Goal: Information Seeking & Learning: Learn about a topic

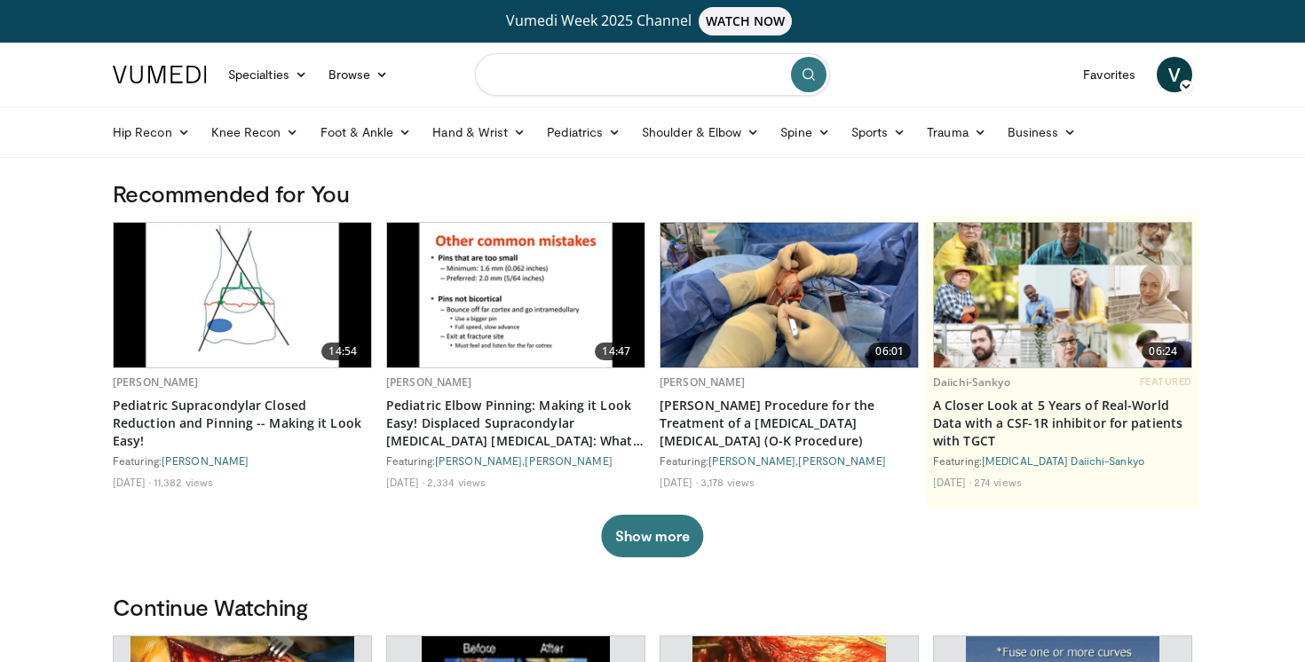
click at [644, 77] on input "Search topics, interventions" at bounding box center [652, 74] width 355 height 43
type input "**********"
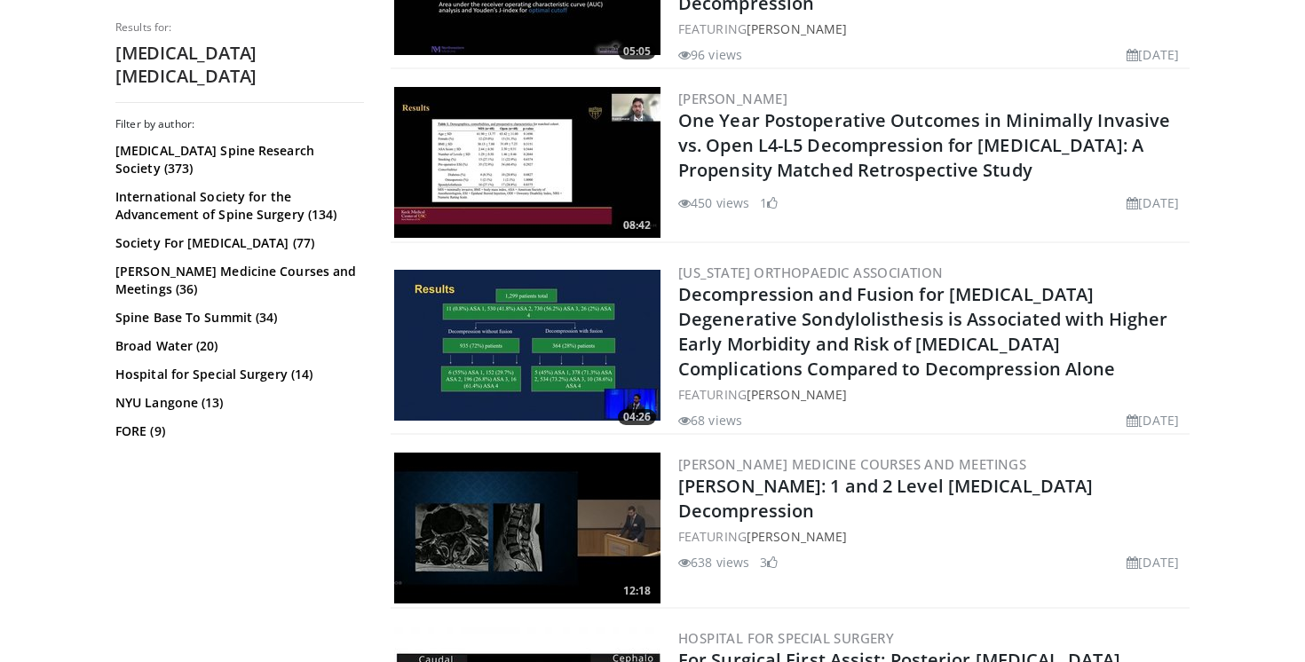
scroll to position [3161, 0]
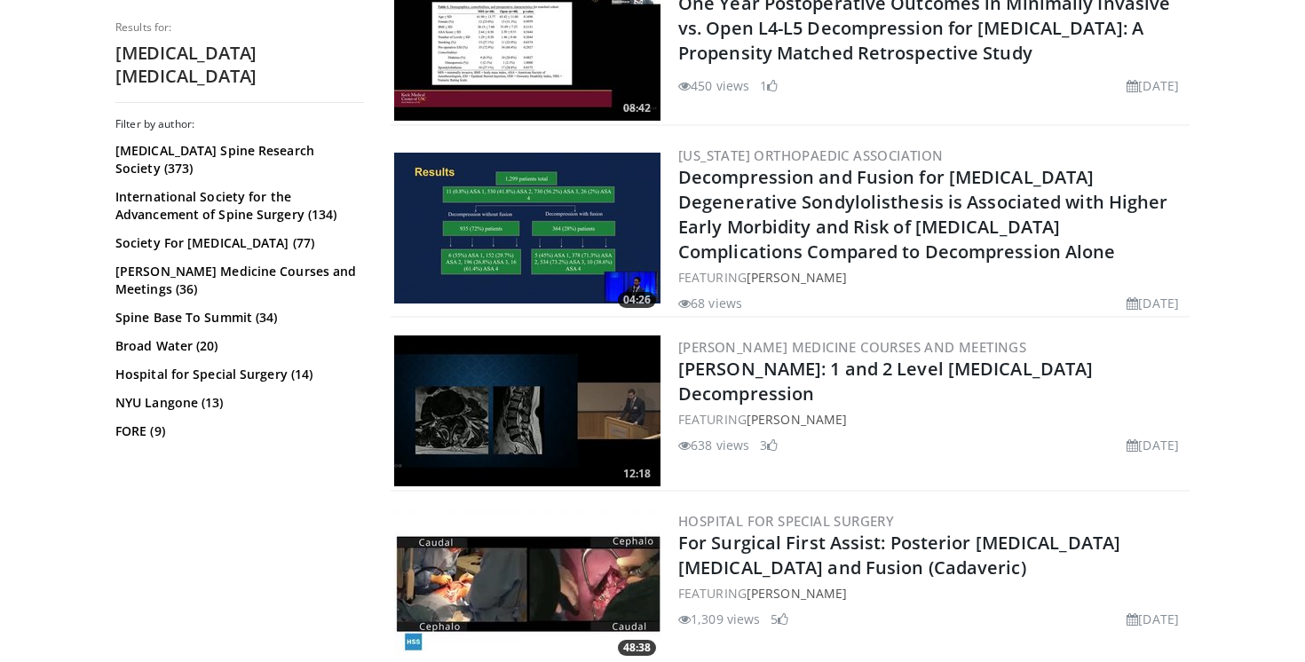
click at [546, 395] on img at bounding box center [527, 411] width 266 height 151
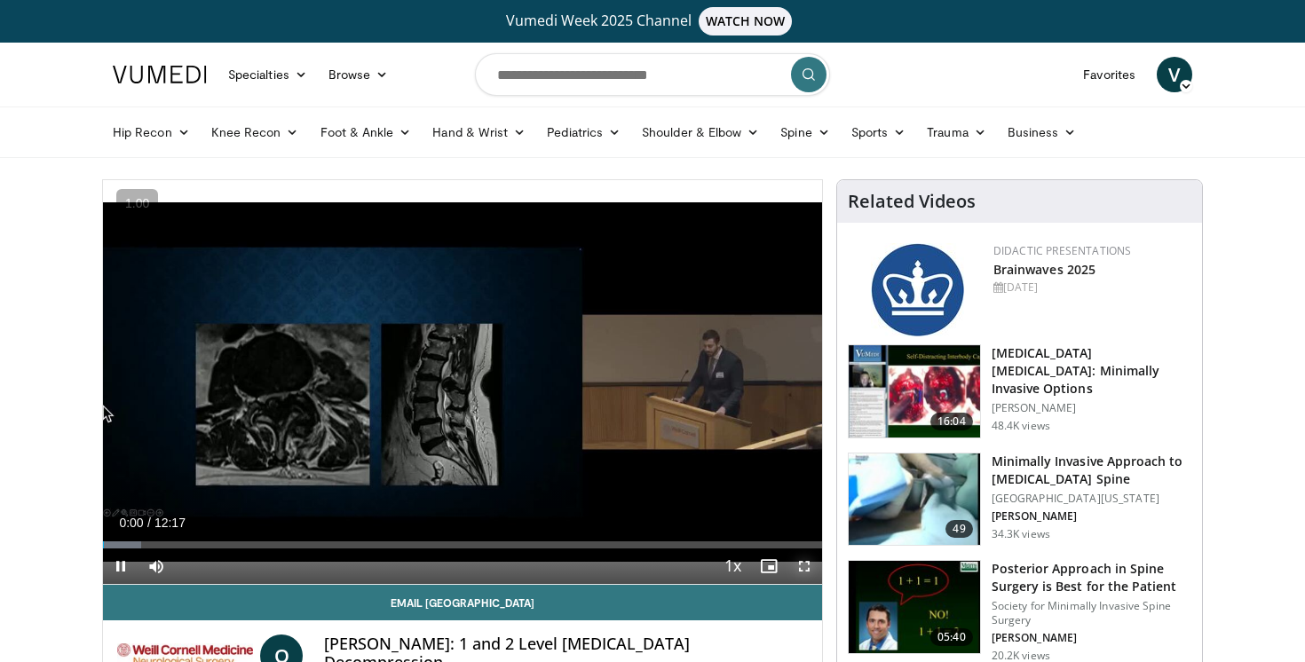
click at [801, 569] on span "Video Player" at bounding box center [805, 567] width 36 height 36
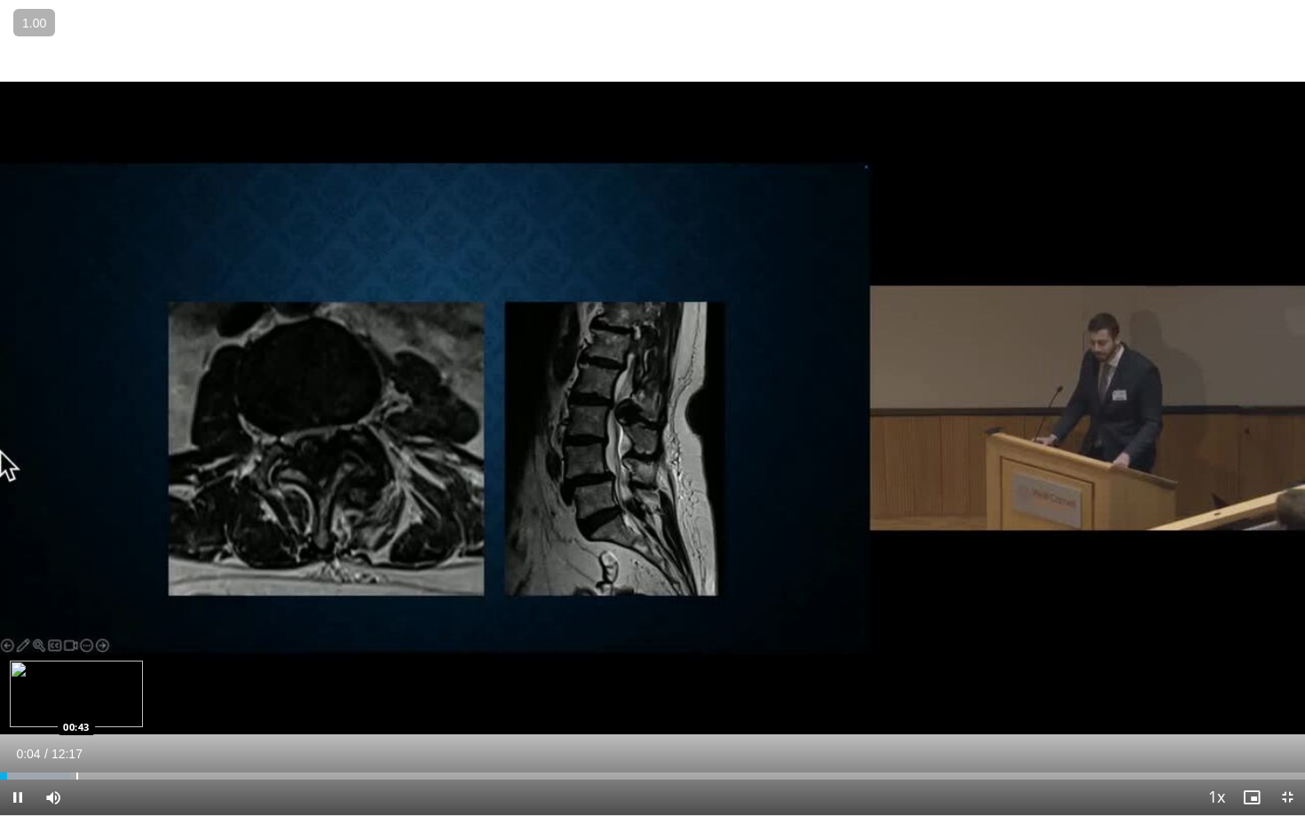
click at [76, 661] on div "Progress Bar" at bounding box center [77, 775] width 2 height 7
click at [170, 661] on div "Progress Bar" at bounding box center [171, 775] width 2 height 7
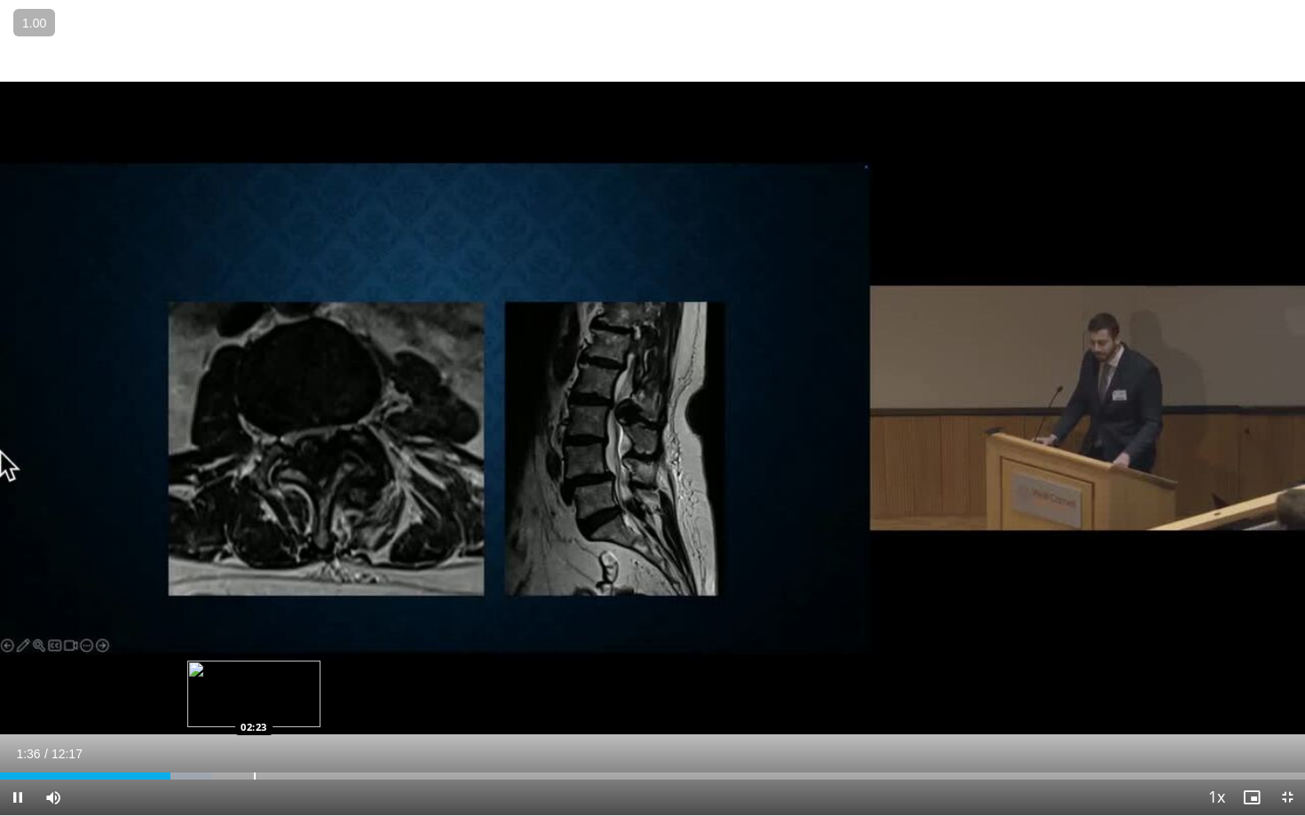
click at [254, 661] on div "Progress Bar" at bounding box center [255, 775] width 2 height 7
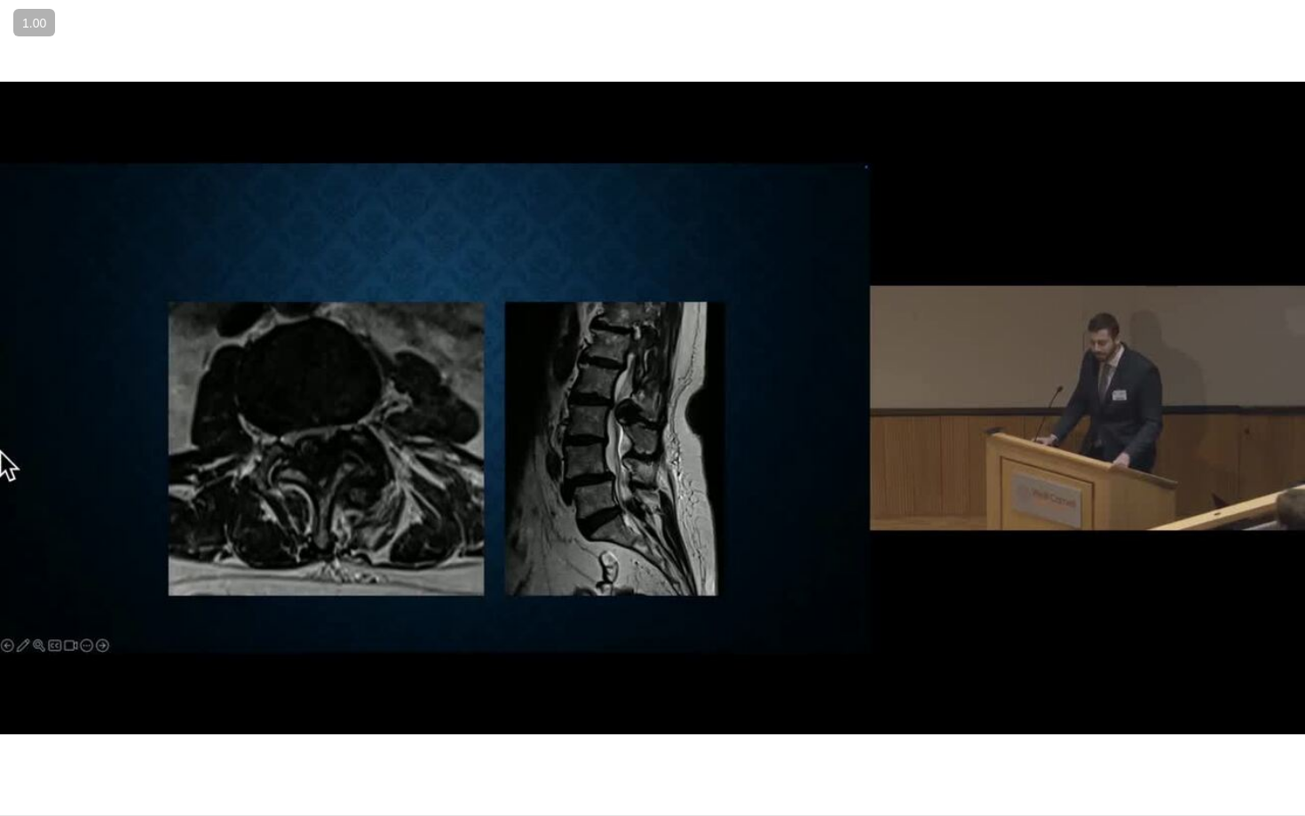
click at [317, 661] on video-js "**********" at bounding box center [652, 408] width 1305 height 816
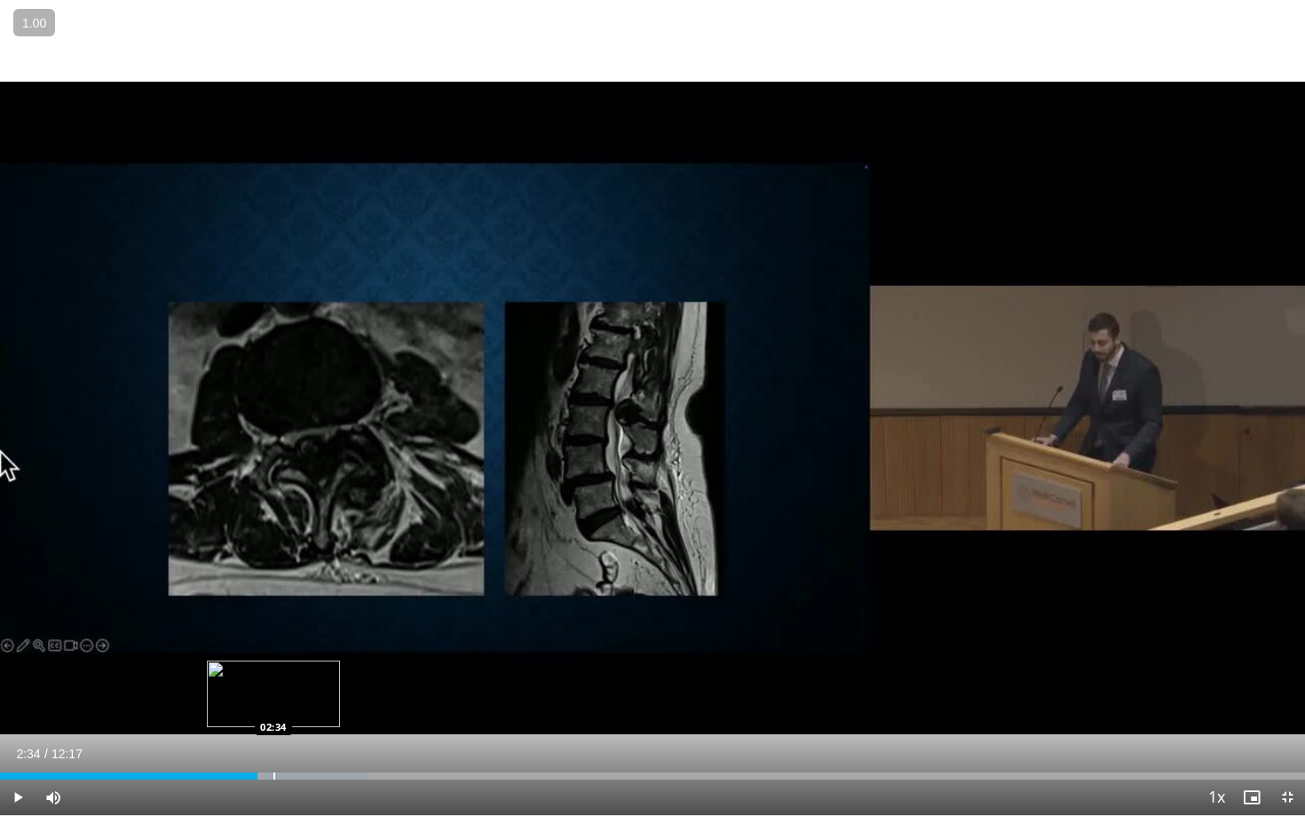
click at [273, 661] on div "Loaded : 28.23% 02:34 02:34" at bounding box center [652, 771] width 1305 height 17
click at [230, 661] on div "Progress Bar" at bounding box center [231, 775] width 2 height 7
click at [200, 661] on div "Loaded : 25.76% 02:09 01:54" at bounding box center [652, 771] width 1305 height 17
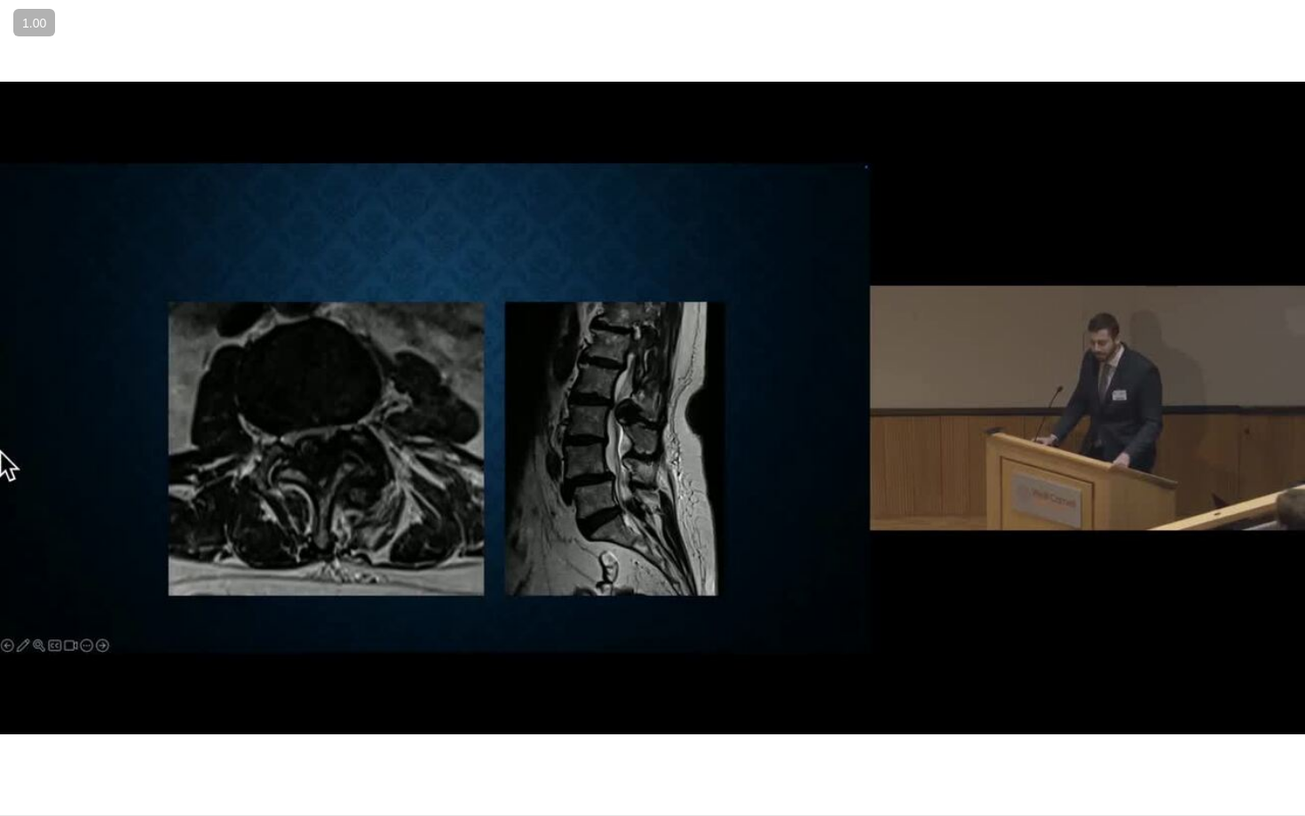
click at [166, 661] on div "Loaded : 24.20% 01:53 01:53" at bounding box center [652, 806] width 1305 height 17
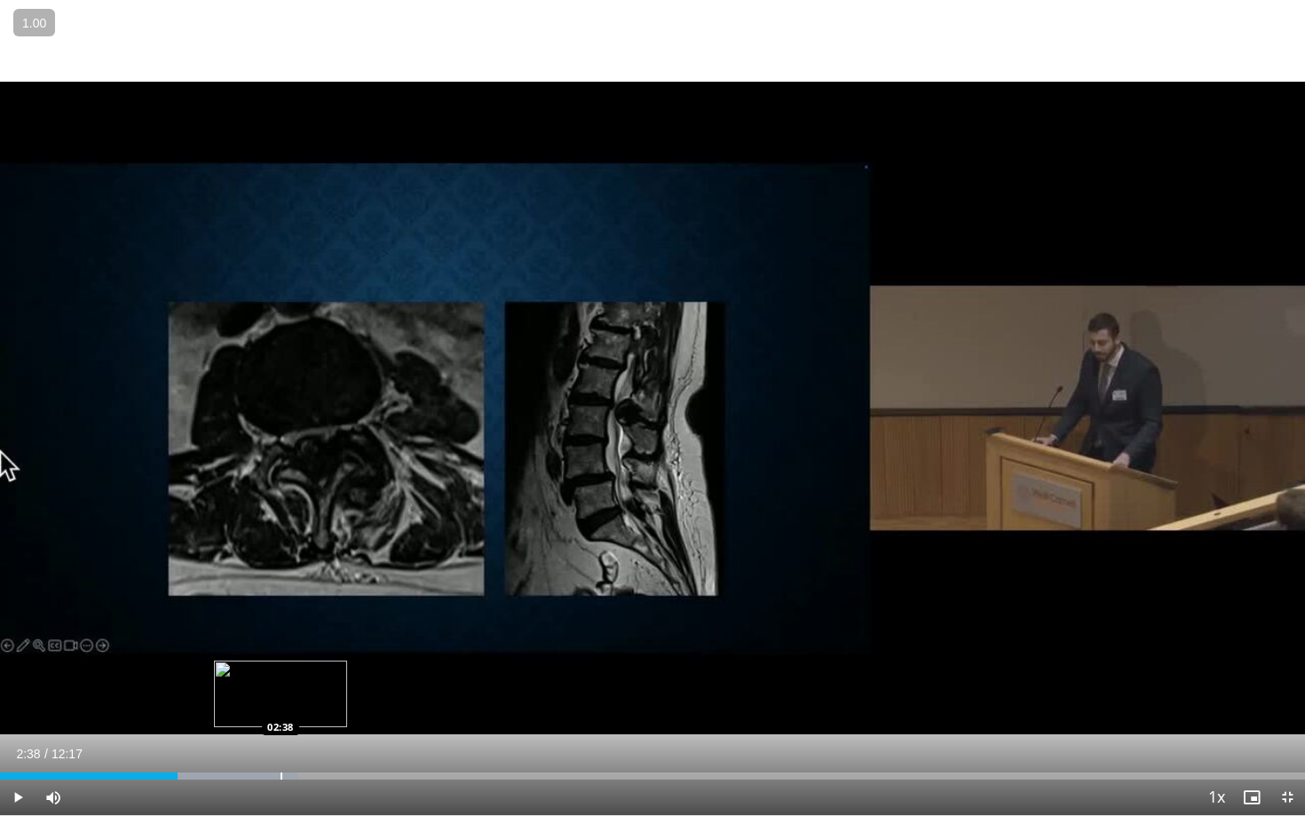
click at [281, 661] on div "Progress Bar" at bounding box center [282, 775] width 2 height 7
click at [339, 661] on div "Progress Bar" at bounding box center [340, 775] width 2 height 7
click at [428, 661] on div "Progress Bar" at bounding box center [429, 775] width 2 height 7
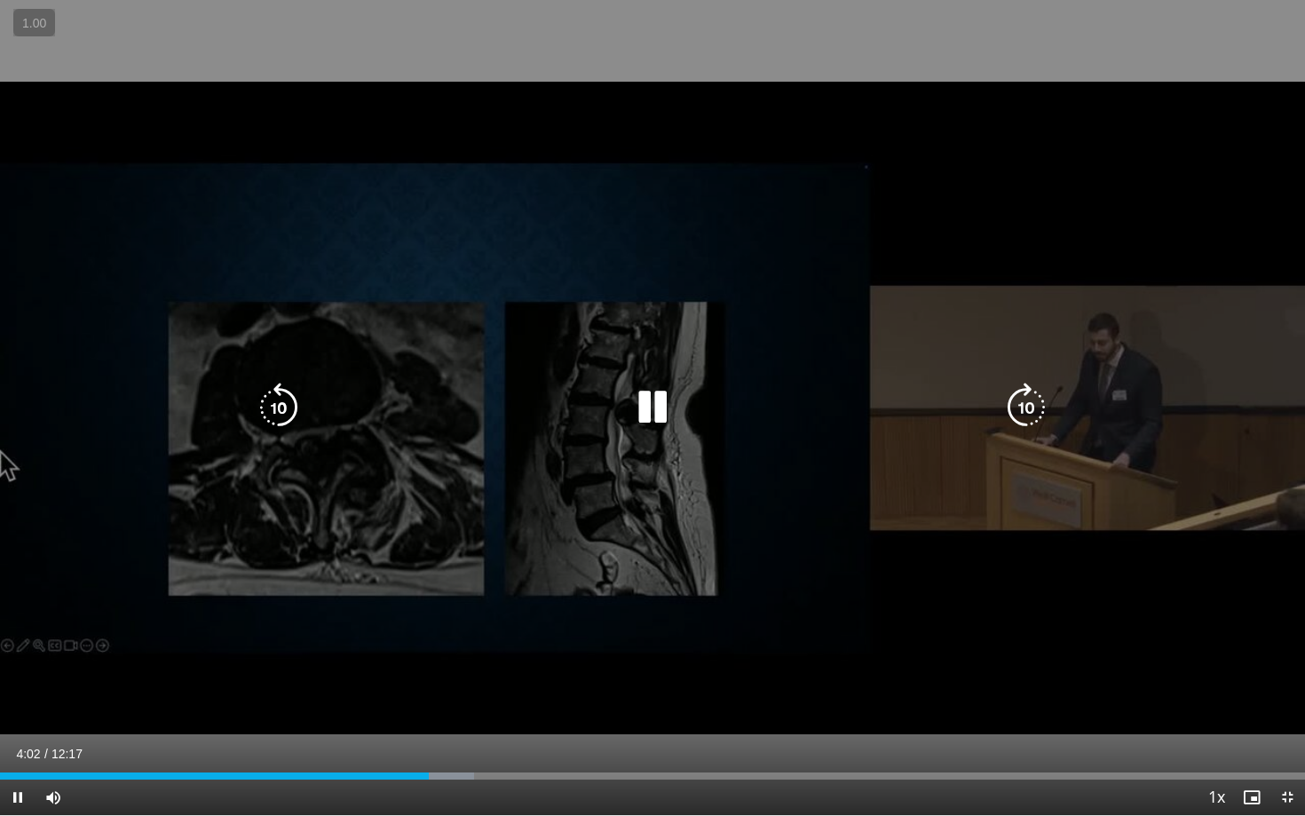
click at [531, 661] on div "10 seconds Tap to unmute" at bounding box center [652, 407] width 1305 height 815
click at [601, 661] on div "10 seconds Tap to unmute" at bounding box center [652, 407] width 1305 height 815
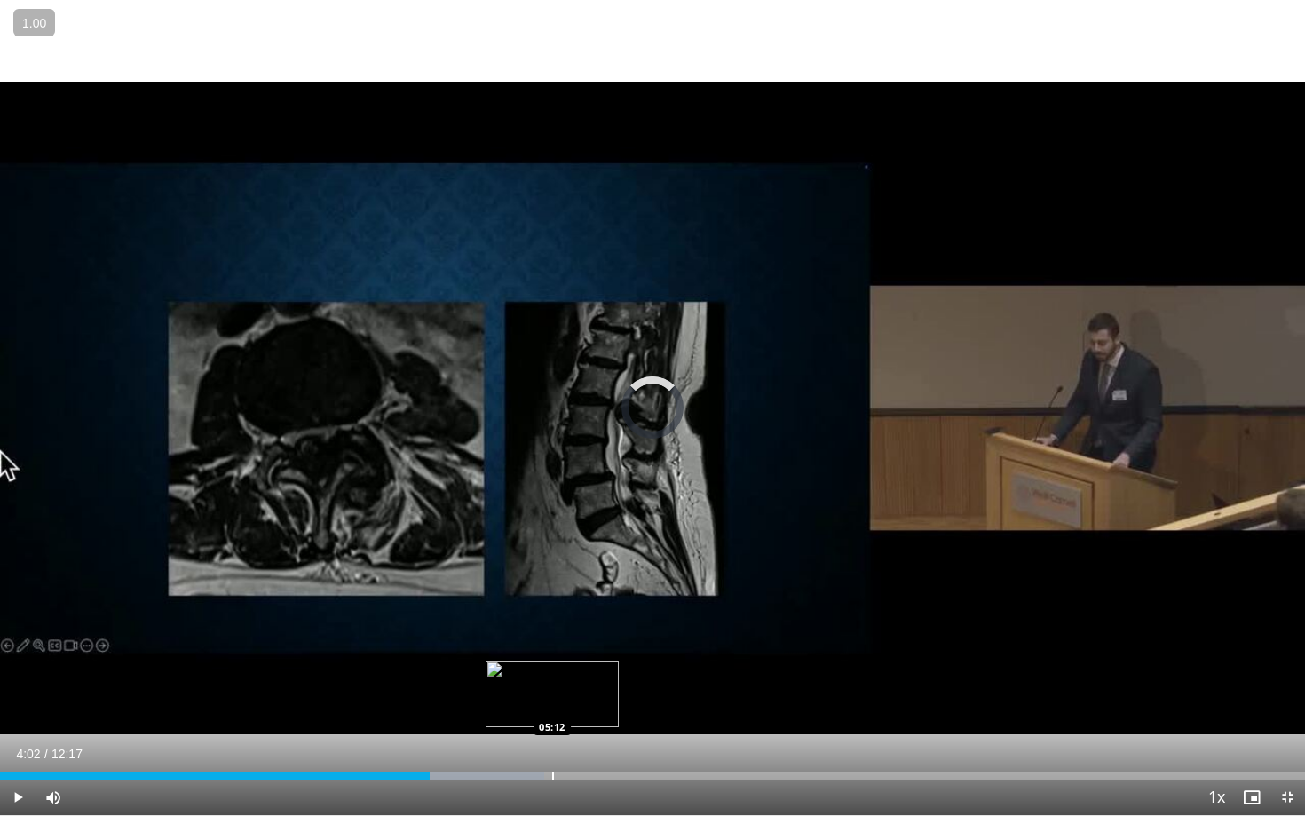
click at [552, 661] on div "Loaded : 41.68% 04:03 05:12" at bounding box center [652, 771] width 1305 height 17
click at [645, 661] on div "Progress Bar" at bounding box center [646, 775] width 2 height 7
click at [710, 661] on div "Current Time 6:06 / Duration 12:17 Pause Skip Backward Skip Forward Mute Loaded…" at bounding box center [652, 798] width 1305 height 36
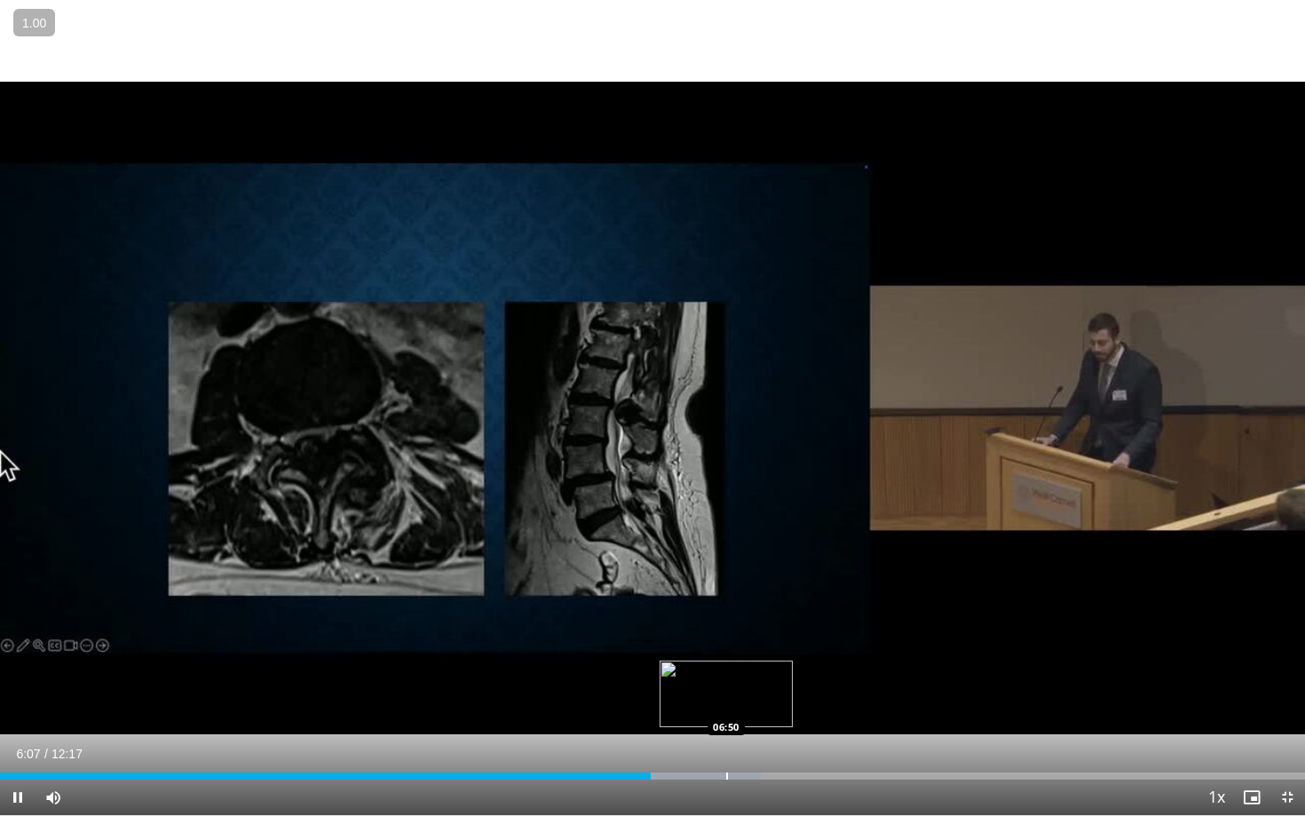
click at [726, 661] on div "Progress Bar" at bounding box center [727, 775] width 2 height 7
click at [781, 661] on div "Progress Bar" at bounding box center [782, 775] width 2 height 7
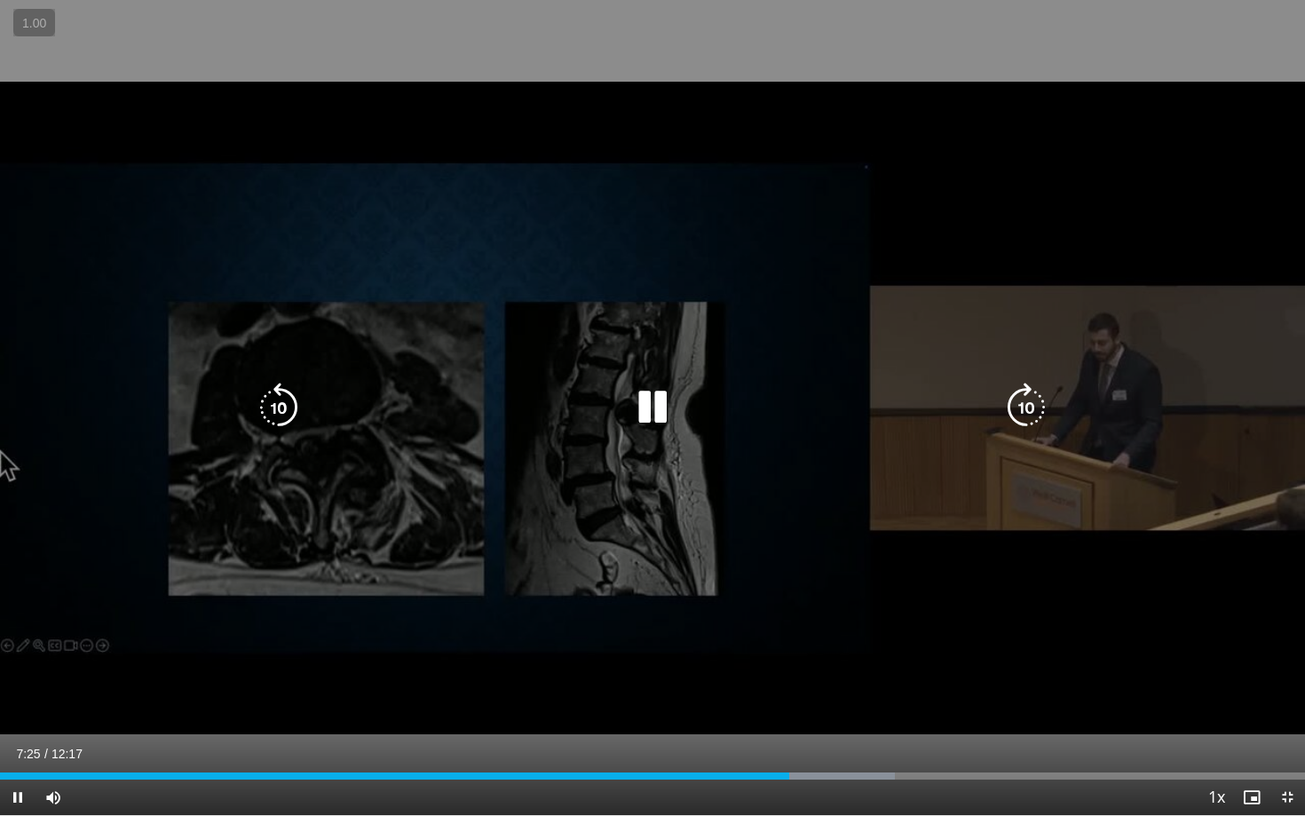
click at [1018, 640] on div "10 seconds Tap to unmute" at bounding box center [652, 407] width 1305 height 815
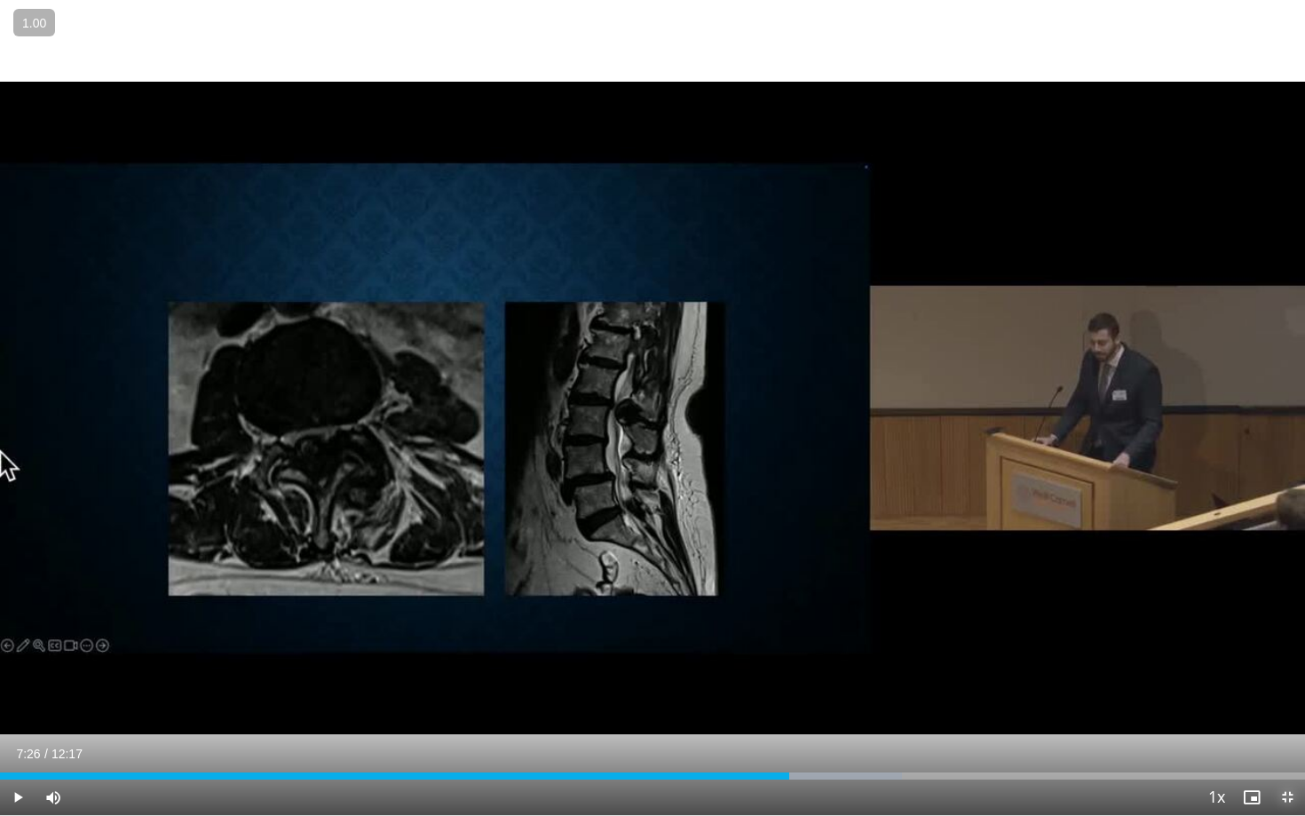
click at [1274, 661] on span "Video Player" at bounding box center [1288, 798] width 36 height 36
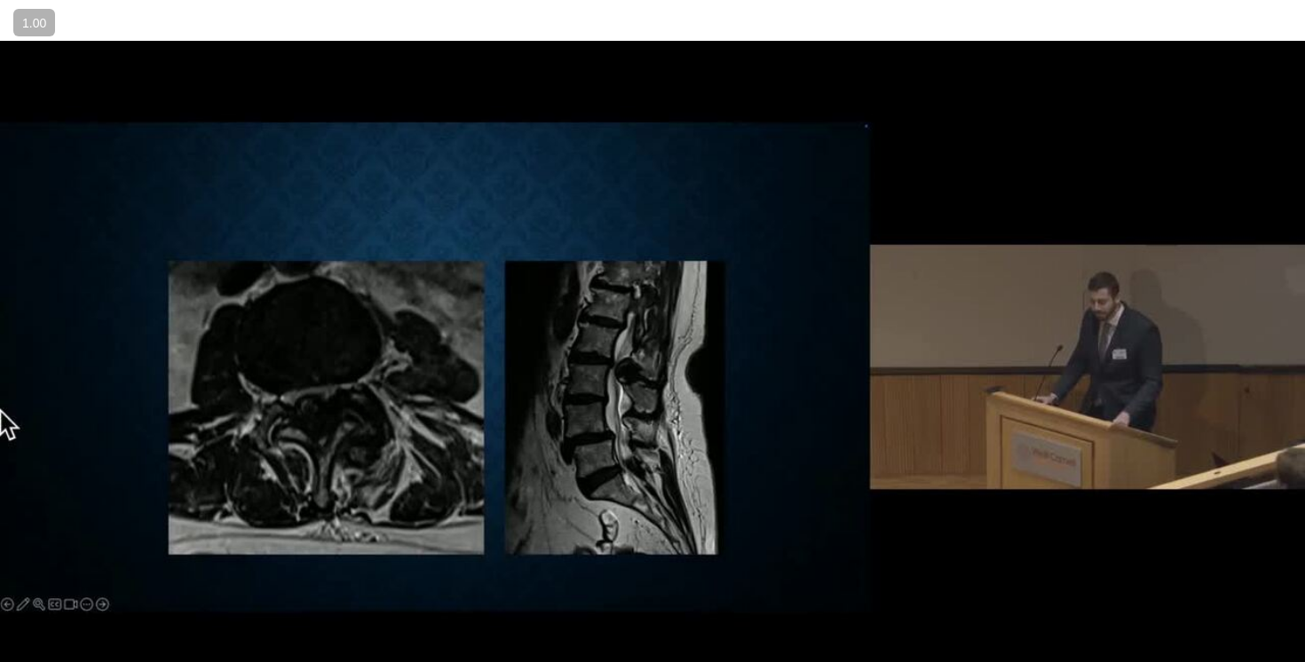
scroll to position [172, 0]
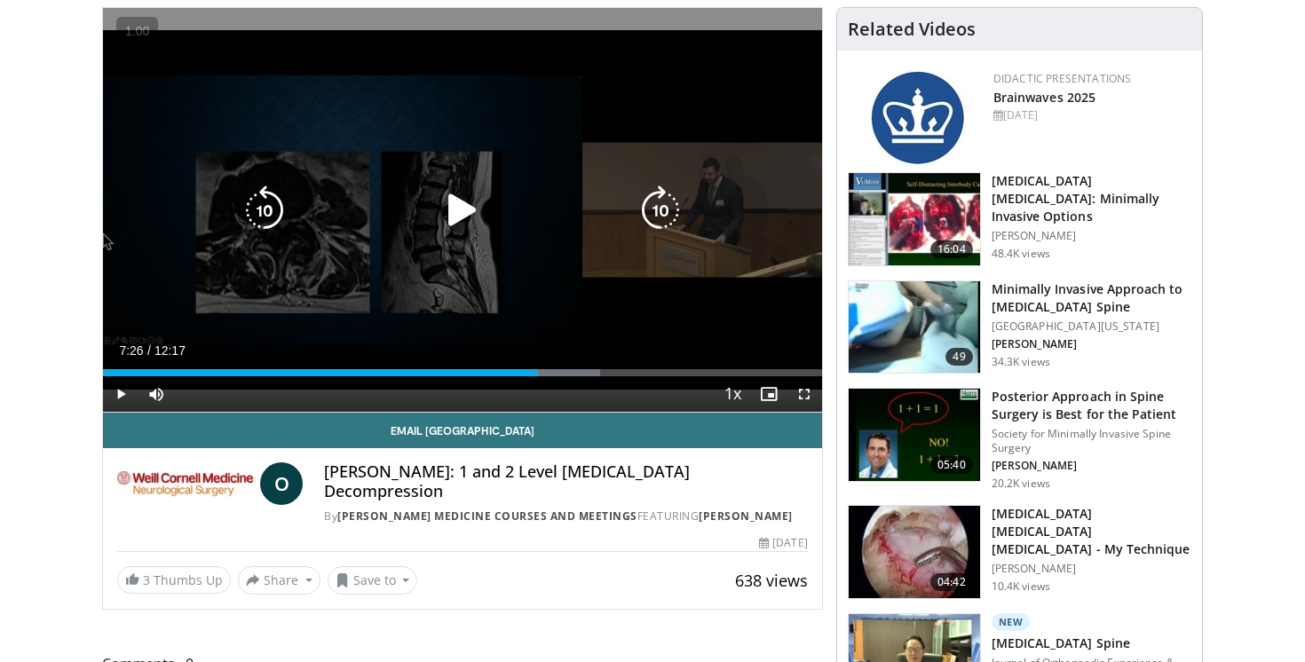
click at [461, 216] on icon "Video Player" at bounding box center [463, 211] width 50 height 50
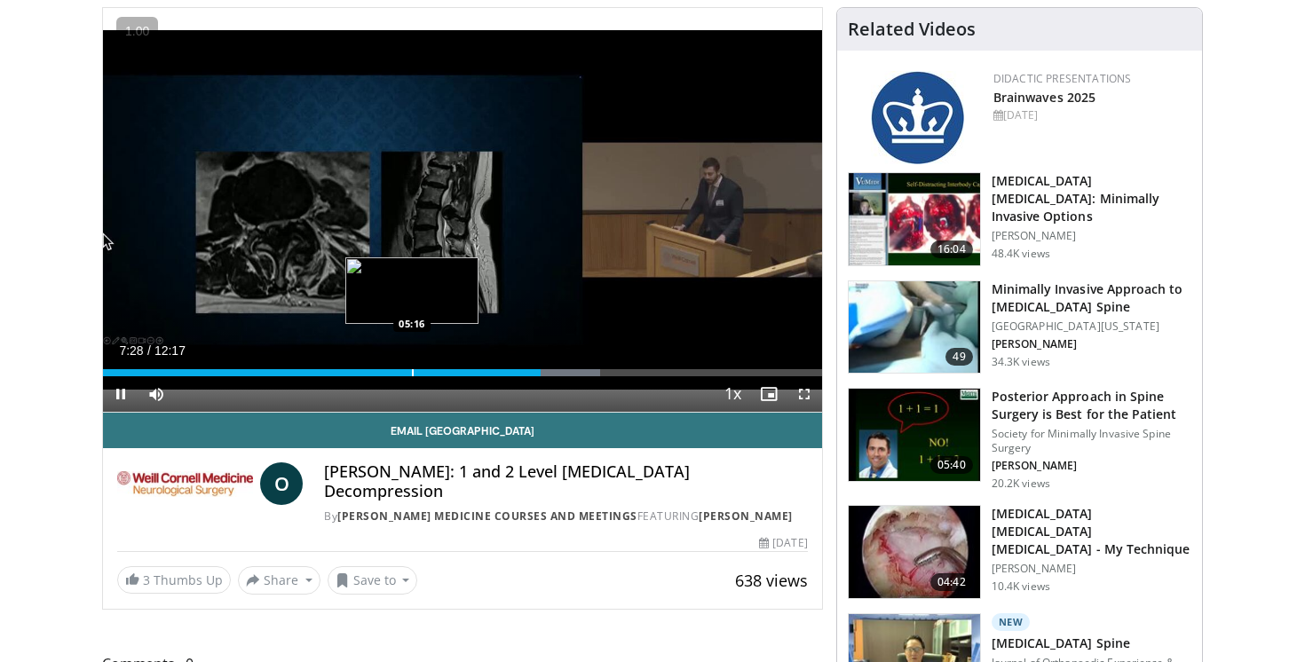
click at [412, 369] on div "Progress Bar" at bounding box center [413, 372] width 2 height 7
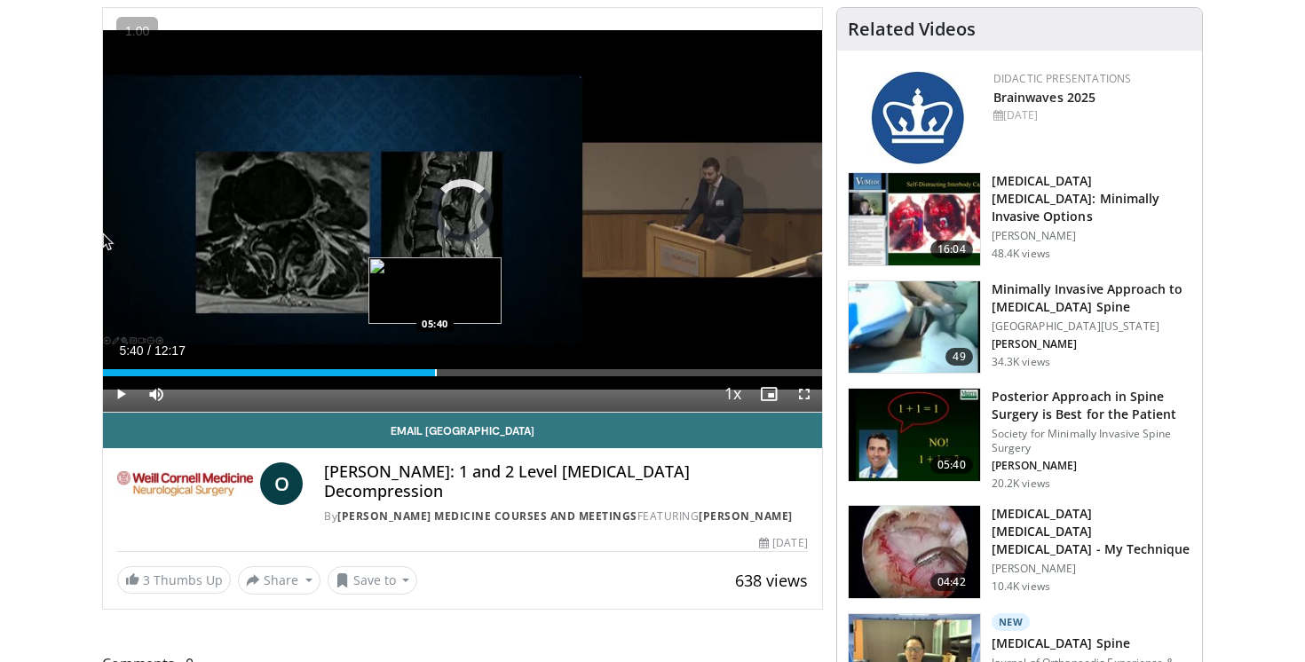
click at [435, 374] on div "Progress Bar" at bounding box center [436, 372] width 2 height 7
click at [466, 379] on video-js "**********" at bounding box center [462, 210] width 719 height 405
click at [443, 374] on div "Progress Bar" at bounding box center [442, 372] width 2 height 7
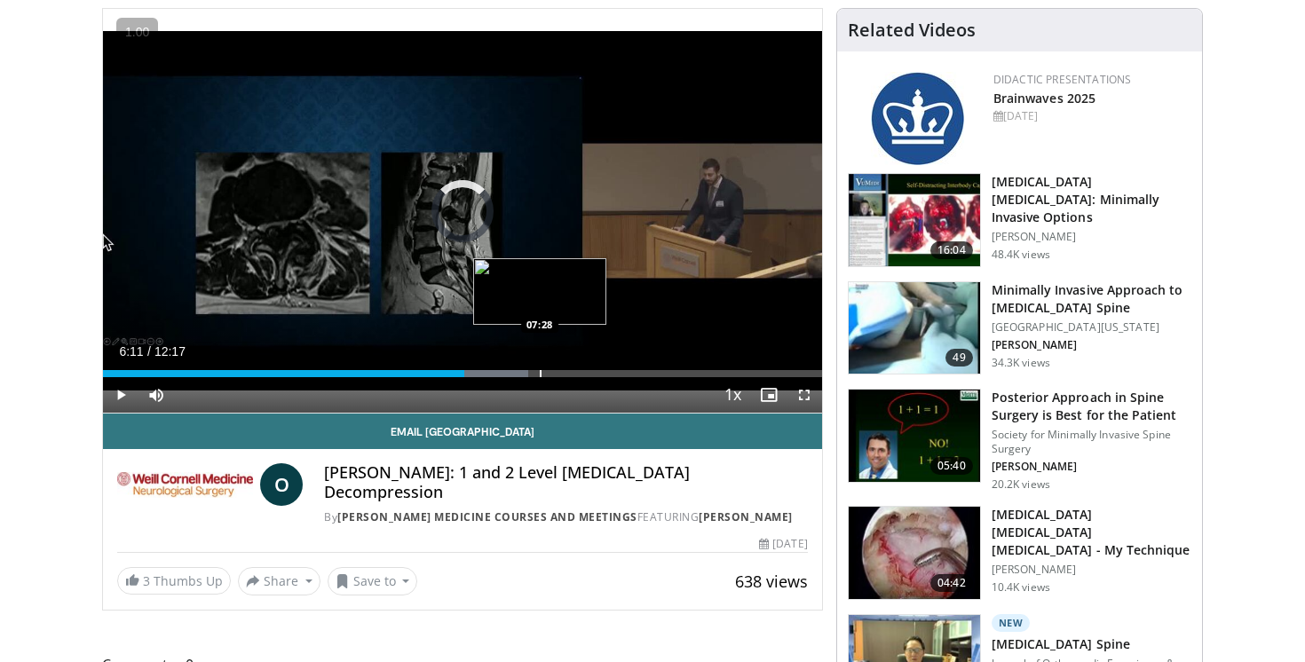
click at [540, 370] on div "Progress Bar" at bounding box center [541, 373] width 2 height 7
click at [576, 370] on div "Progress Bar" at bounding box center [577, 373] width 2 height 7
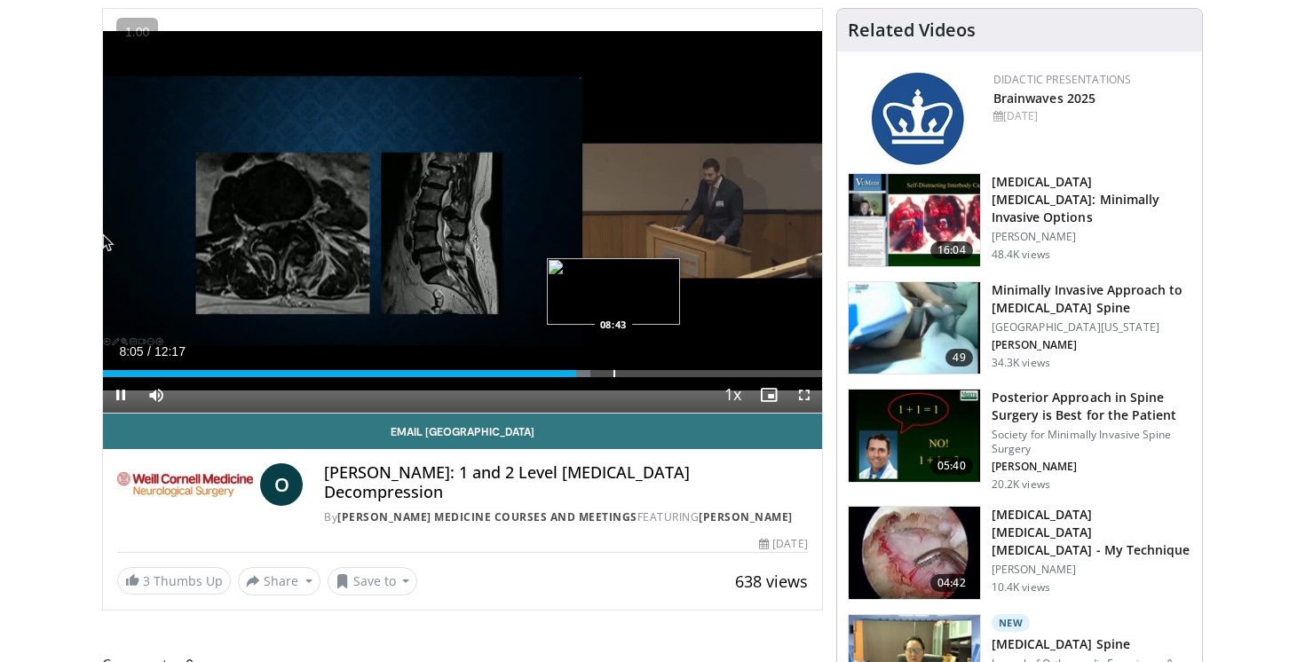
click at [613, 368] on div "Loaded : 67.79% 08:05 08:43" at bounding box center [462, 368] width 719 height 17
click at [673, 376] on div "Progress Bar" at bounding box center [674, 373] width 2 height 7
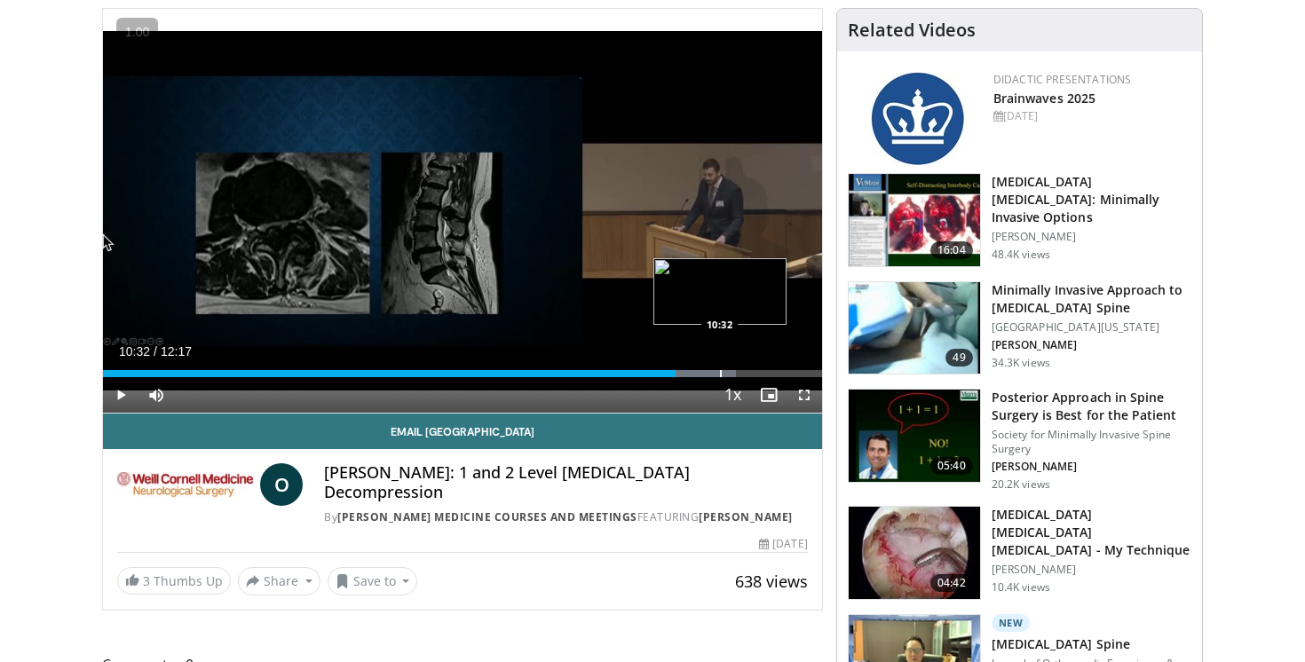
click at [720, 370] on div "Progress Bar" at bounding box center [721, 373] width 2 height 7
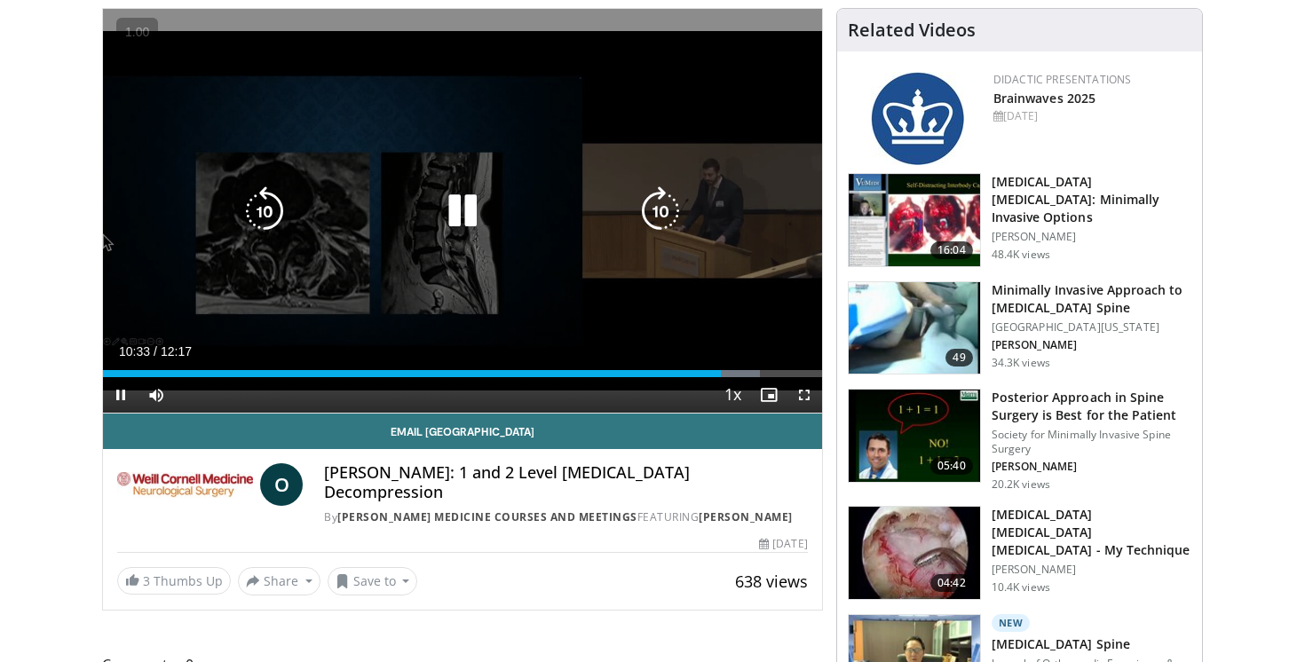
click at [624, 286] on div "10 seconds Tap to unmute" at bounding box center [462, 211] width 719 height 404
